Goal: Check status: Check status

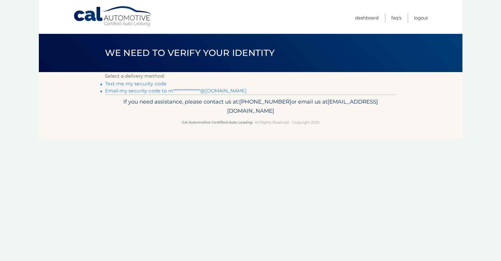
click at [129, 85] on link "Text me my security code" at bounding box center [136, 84] width 62 height 6
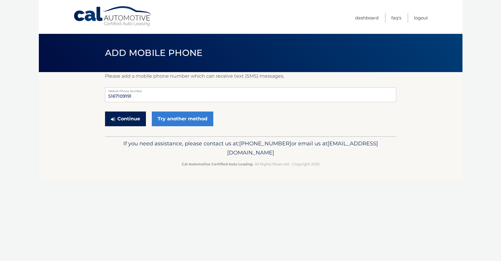
click at [120, 119] on button "Continue" at bounding box center [125, 119] width 41 height 15
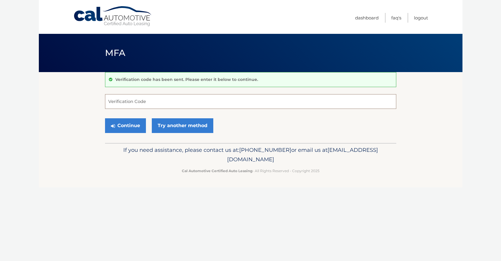
click at [126, 100] on input "Verification Code" at bounding box center [250, 101] width 291 height 15
type input "693012"
click at [132, 128] on button "Continue" at bounding box center [125, 125] width 41 height 15
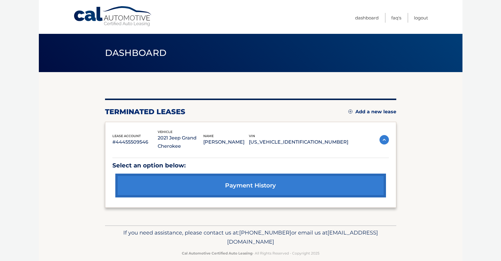
click at [287, 187] on link "payment history" at bounding box center [250, 186] width 271 height 24
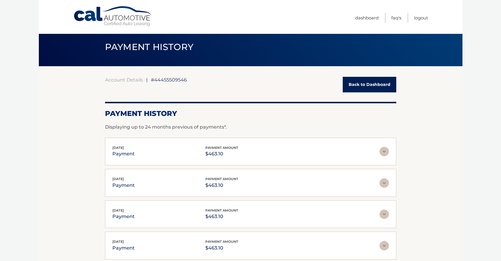
scroll to position [9, 0]
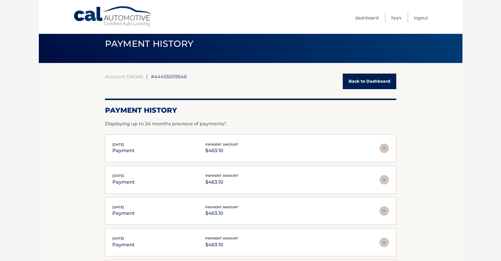
click at [372, 82] on link "Back to Dashboard" at bounding box center [370, 82] width 54 height 16
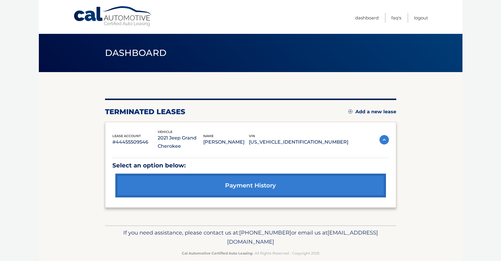
scroll to position [9, 0]
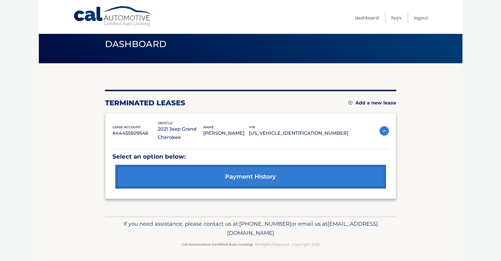
click at [385, 133] on img at bounding box center [384, 130] width 9 height 9
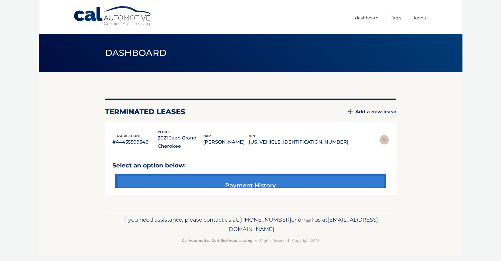
scroll to position [0, 0]
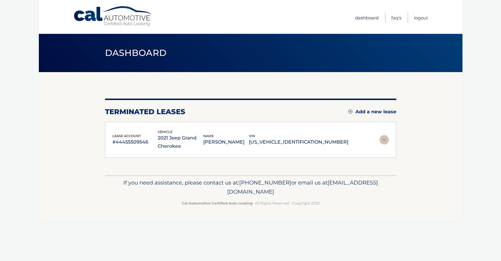
click at [370, 18] on link "Dashboard" at bounding box center [367, 18] width 24 height 10
